Goal: Obtain resource: Download file/media

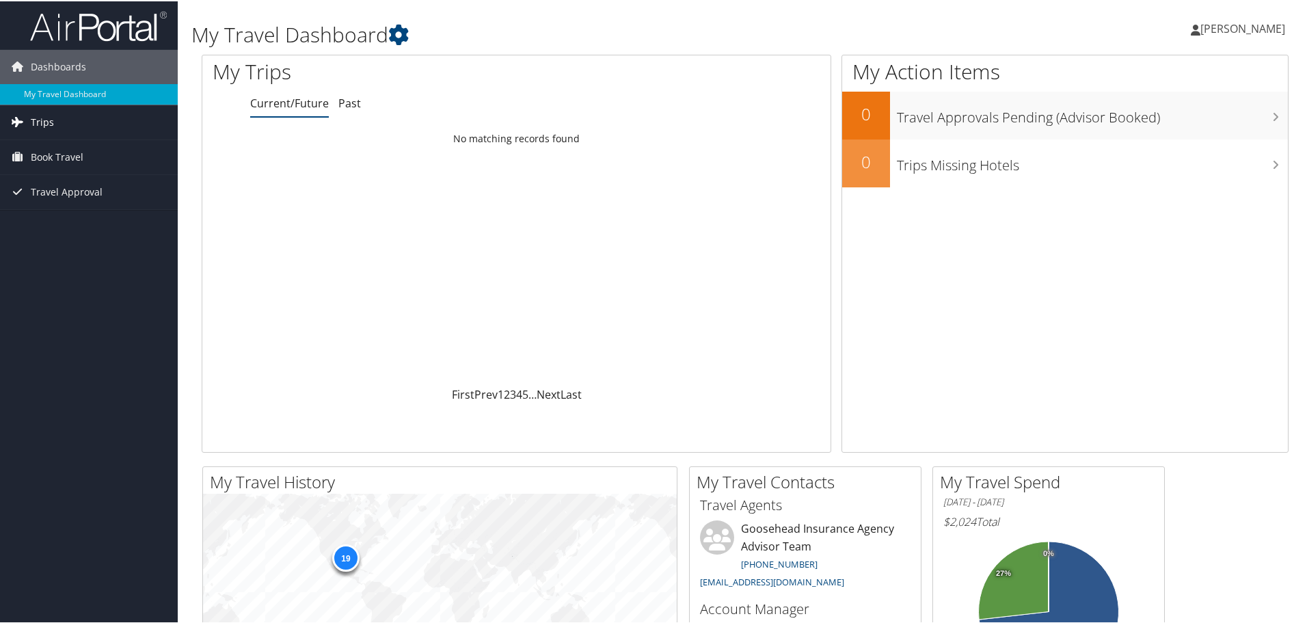
click at [48, 120] on span "Trips" at bounding box center [42, 121] width 23 height 34
click at [62, 169] on link "Past Trips" at bounding box center [89, 169] width 178 height 21
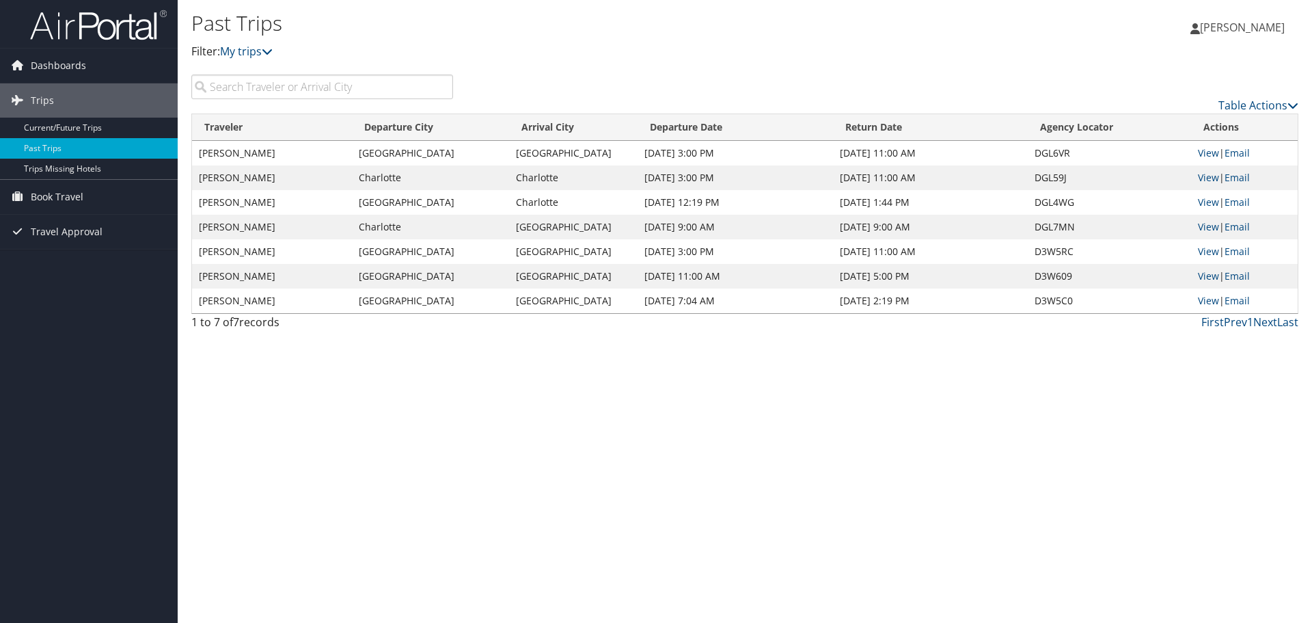
click at [251, 177] on td "KENNETH WRIGHT" at bounding box center [272, 177] width 160 height 25
click at [1245, 174] on link "Email" at bounding box center [1237, 177] width 25 height 13
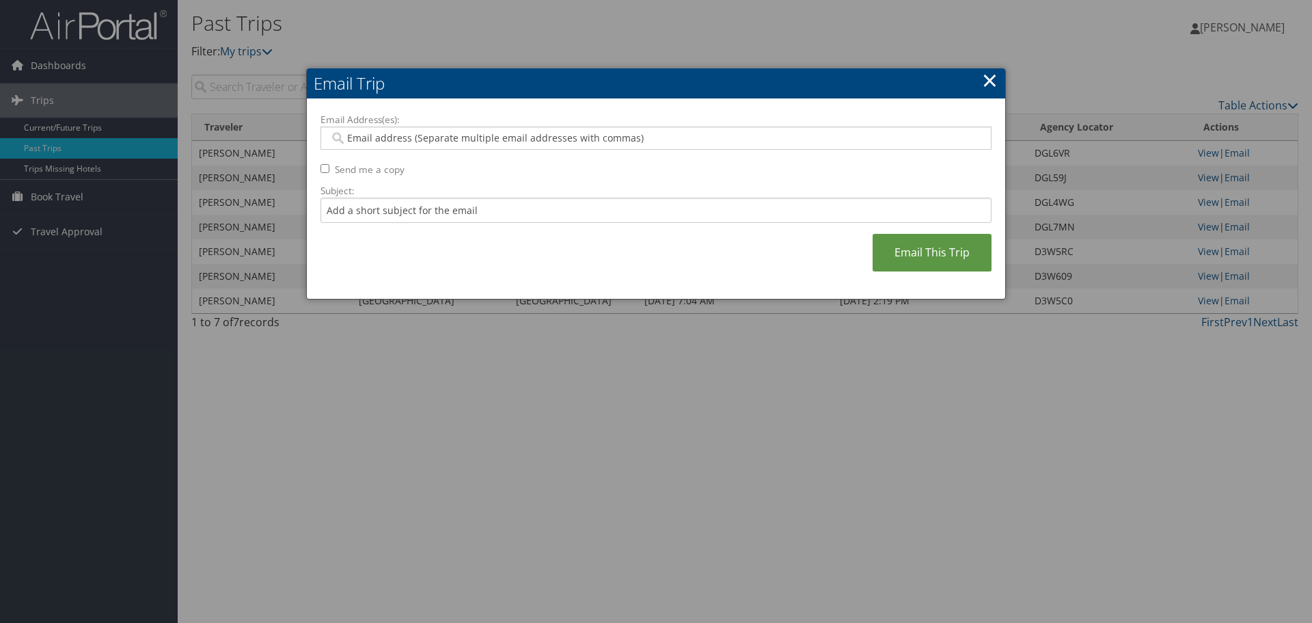
click at [493, 137] on input "Email Address(es):" at bounding box center [655, 138] width 653 height 14
type input "Kenneth.wright@goosehead.com"
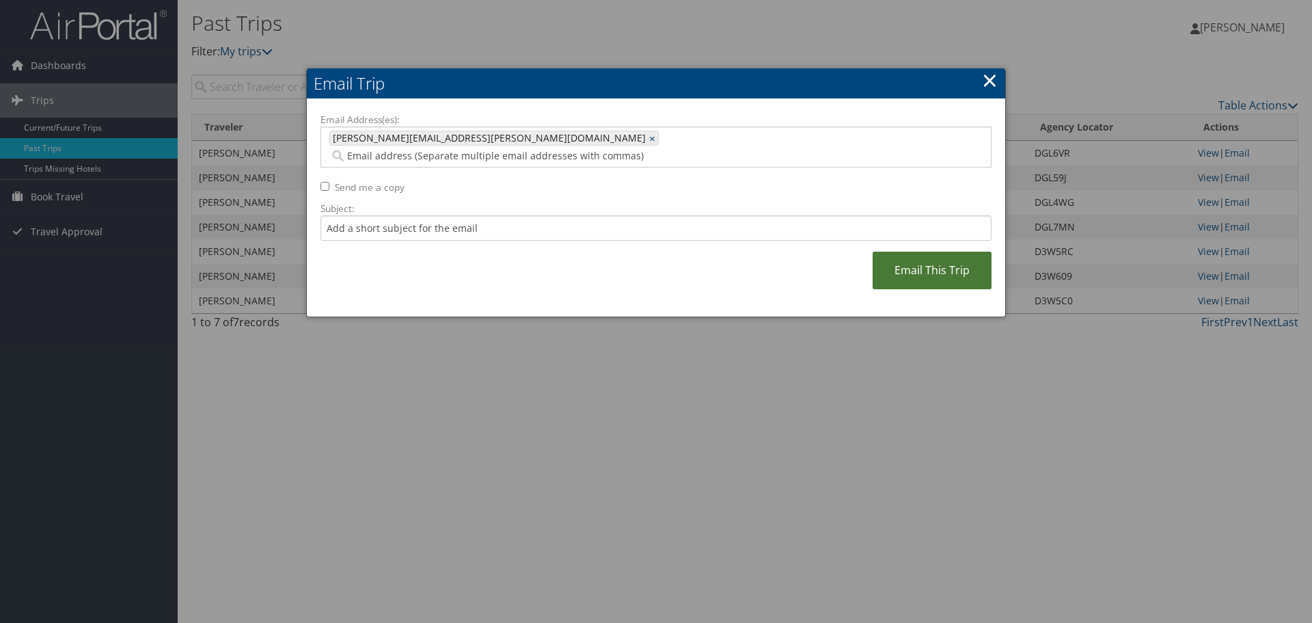
click at [897, 251] on link "Email This Trip" at bounding box center [932, 270] width 119 height 38
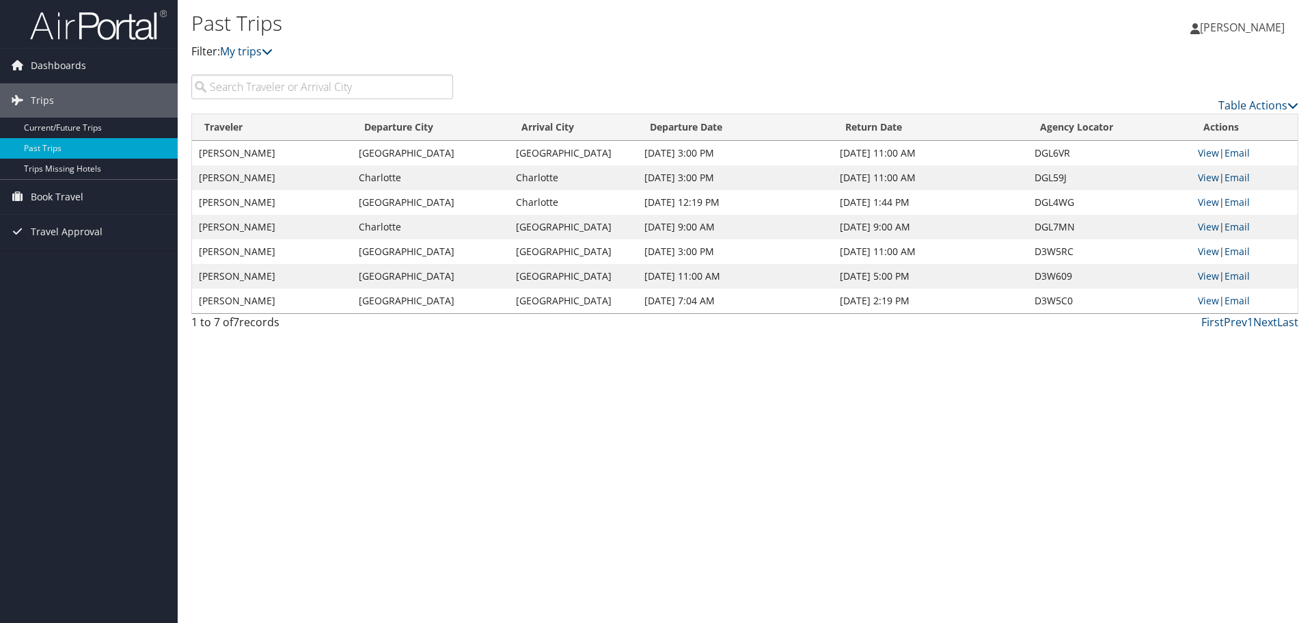
click at [1197, 158] on td "View | Email" at bounding box center [1244, 153] width 107 height 25
click at [1199, 156] on link "View" at bounding box center [1208, 152] width 21 height 13
click at [1204, 178] on link "View" at bounding box center [1208, 177] width 21 height 13
click at [1204, 204] on link "View" at bounding box center [1208, 201] width 21 height 13
click at [1198, 152] on link "View" at bounding box center [1208, 152] width 21 height 13
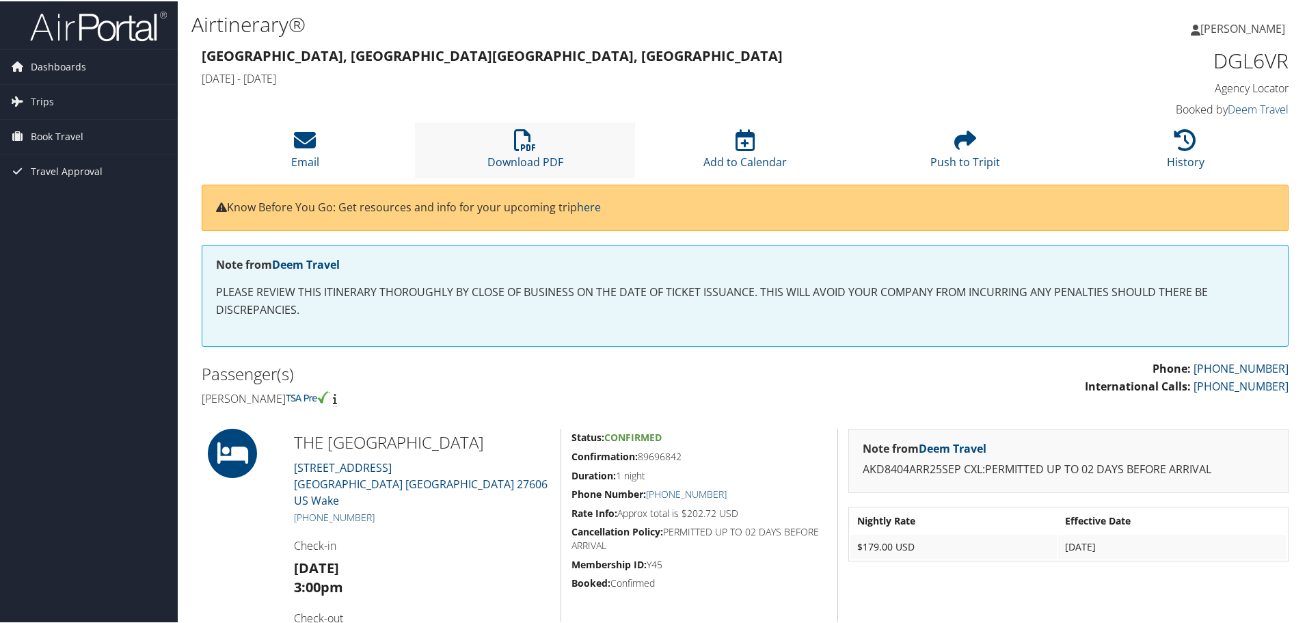
click at [539, 152] on li "Download PDF" at bounding box center [525, 148] width 220 height 55
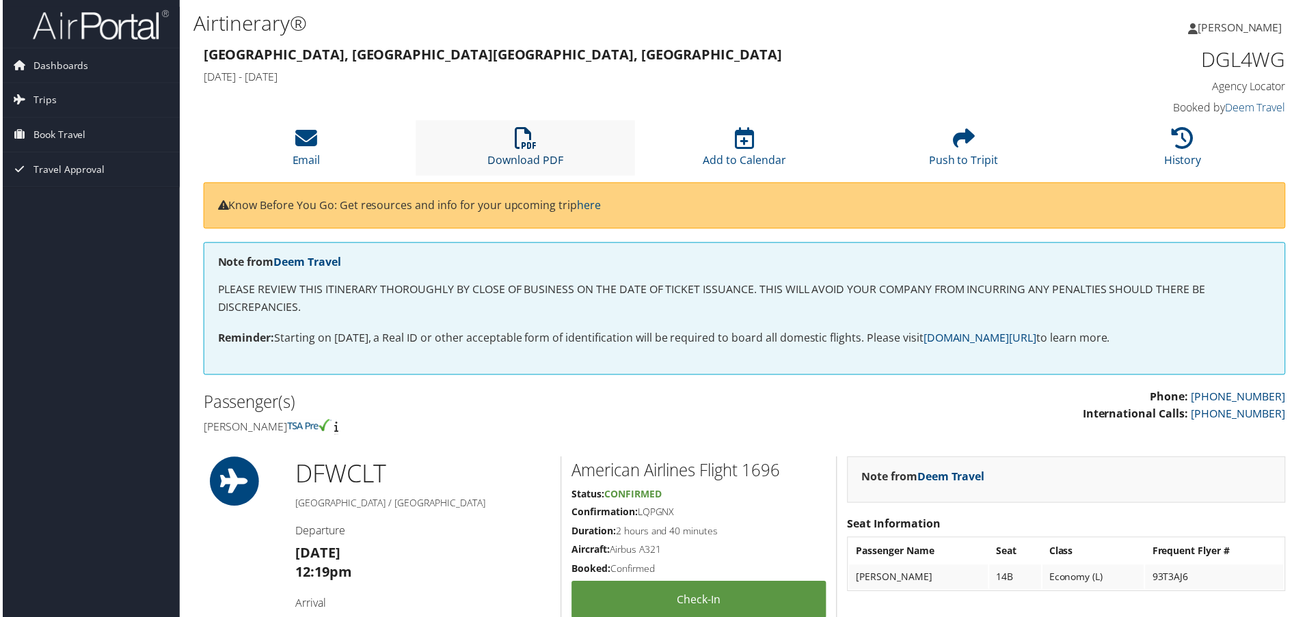
click at [526, 146] on icon at bounding box center [525, 139] width 22 height 22
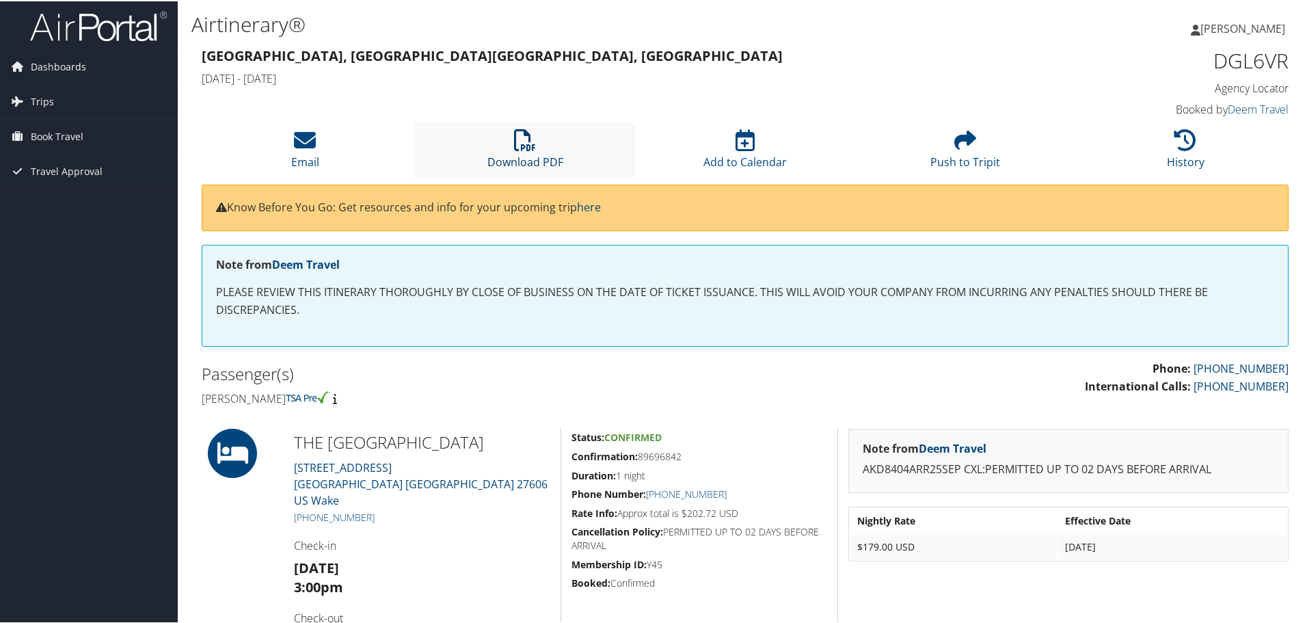
click at [522, 133] on icon at bounding box center [525, 139] width 22 height 22
